Goal: Find specific page/section: Find specific page/section

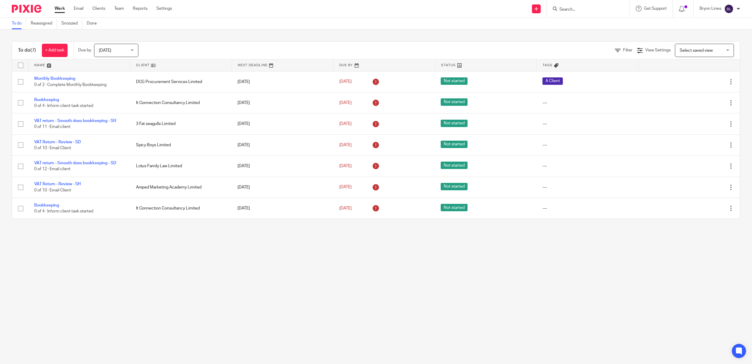
click at [593, 12] on input "Search" at bounding box center [585, 9] width 53 height 5
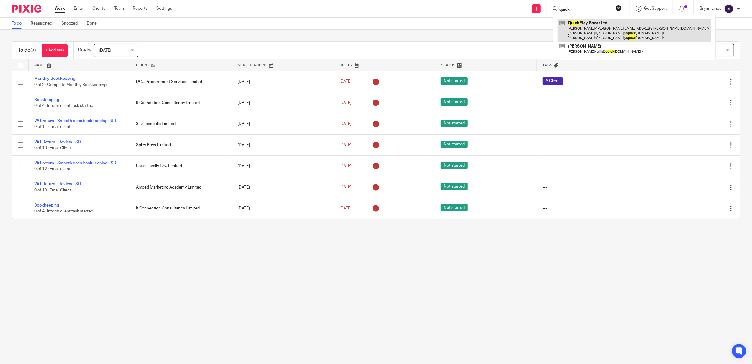
type input "quick"
click at [585, 30] on link at bounding box center [634, 30] width 153 height 23
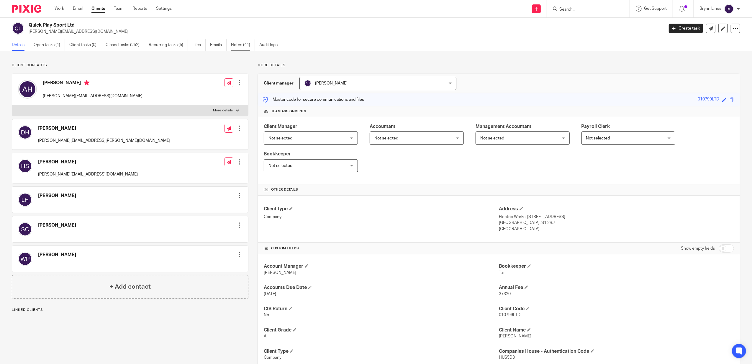
click at [253, 43] on link "Notes (41)" at bounding box center [243, 45] width 24 height 12
